Goal: Task Accomplishment & Management: Complete application form

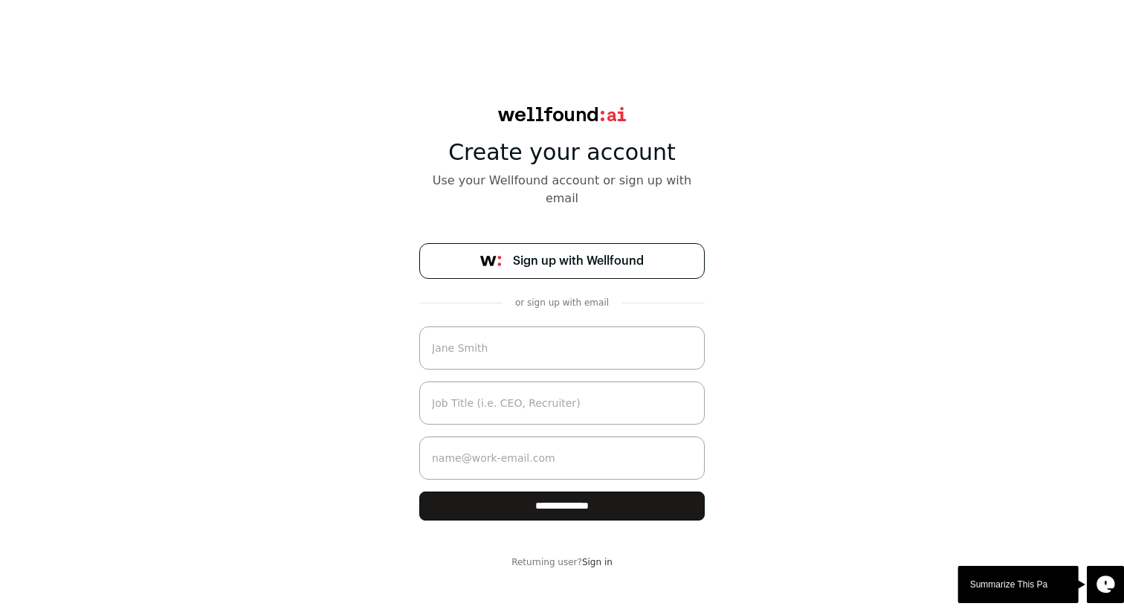
click at [595, 252] on span "Sign up with Wellfound" at bounding box center [578, 261] width 131 height 18
click at [537, 252] on link "Sign up with Wellfound" at bounding box center [561, 261] width 285 height 36
click at [589, 557] on link "Sign in" at bounding box center [597, 562] width 30 height 10
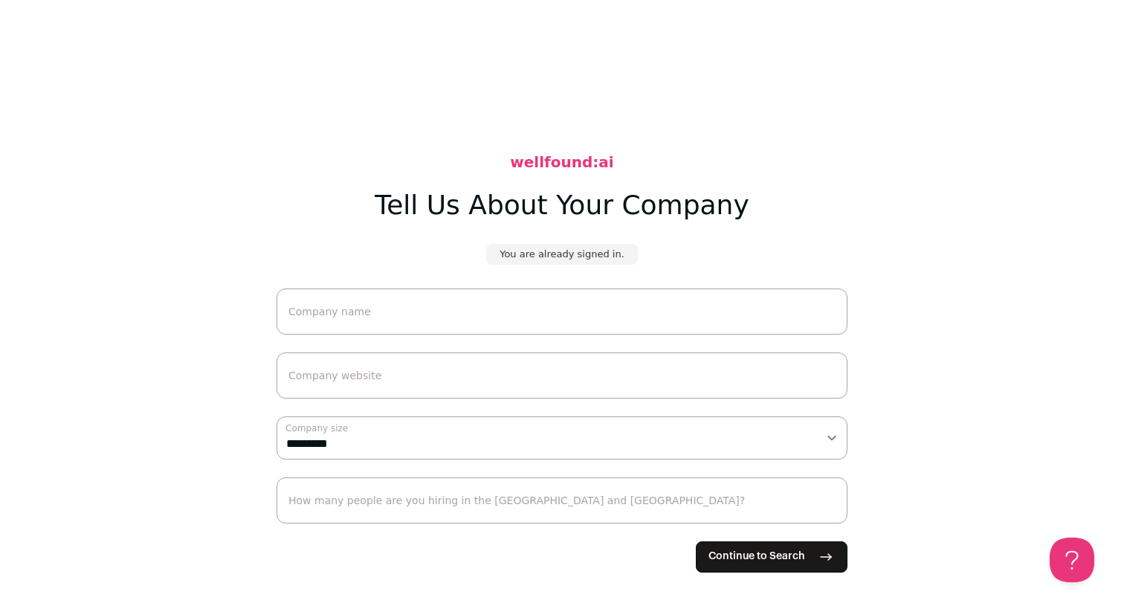
click at [497, 308] on input "Company name" at bounding box center [561, 311] width 571 height 46
type input "Lasai"
click at [470, 315] on input "Company name" at bounding box center [561, 311] width 571 height 46
click at [722, 555] on span "Continue to Search" at bounding box center [756, 556] width 97 height 16
click at [510, 321] on input "Company name" at bounding box center [561, 311] width 571 height 46
